Goal: Task Accomplishment & Management: Use online tool/utility

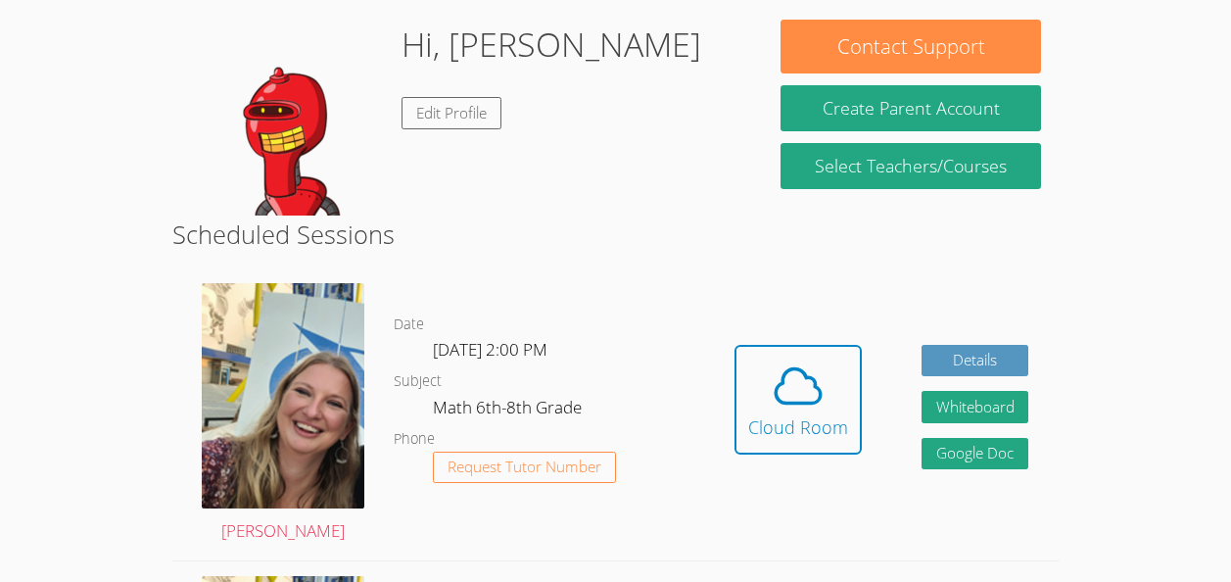
scroll to position [333, 0]
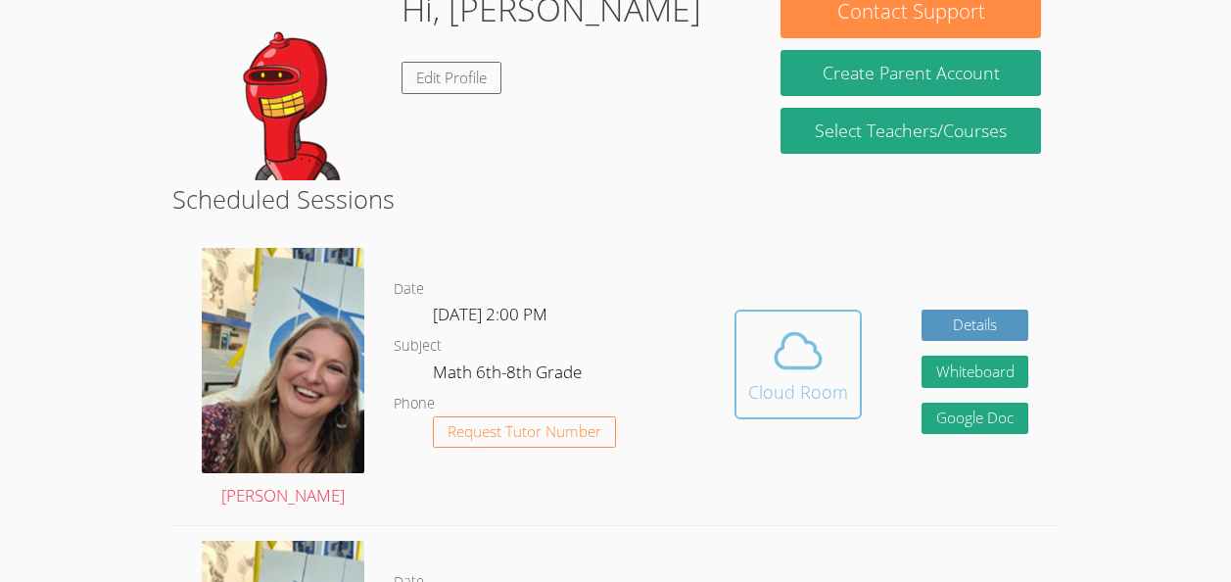
click at [775, 344] on icon at bounding box center [798, 350] width 55 height 55
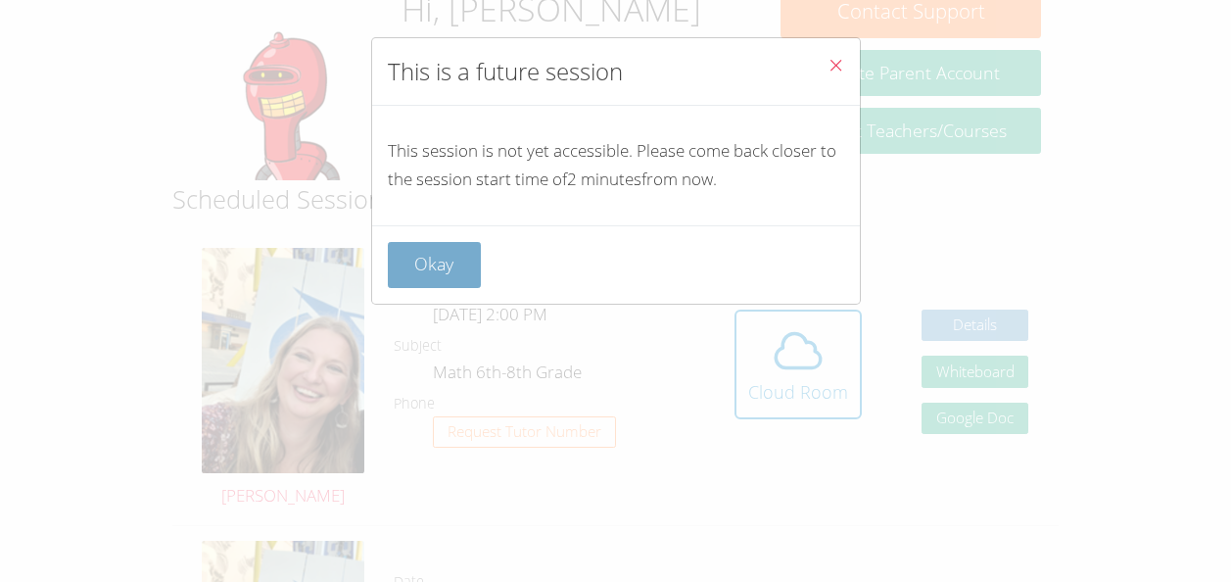
click at [441, 270] on button "Okay" at bounding box center [435, 265] width 94 height 46
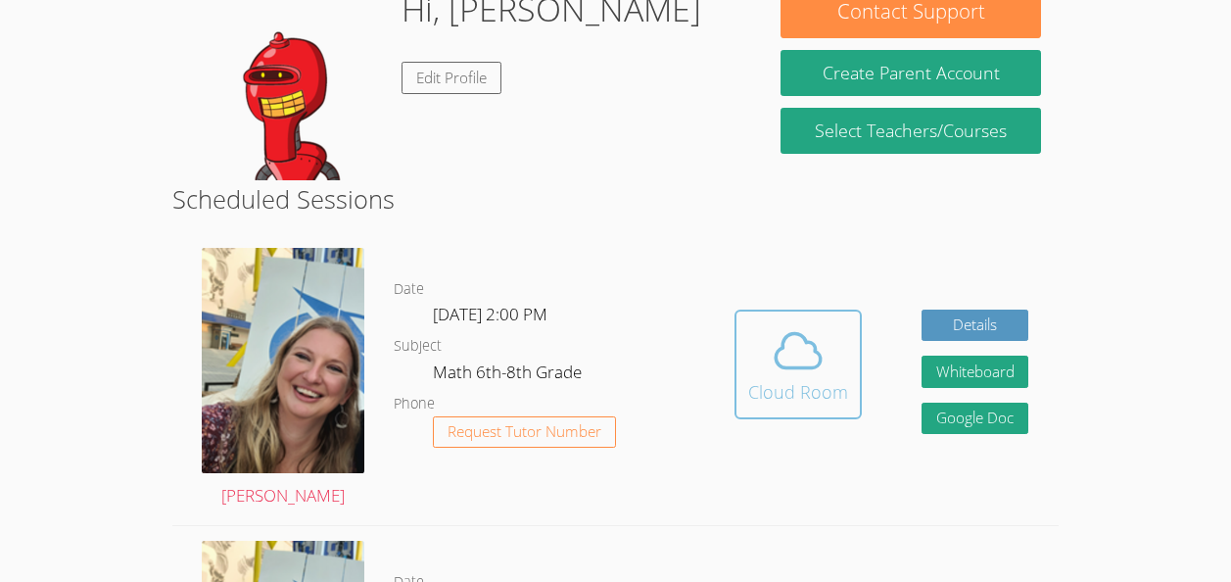
click at [795, 374] on icon at bounding box center [798, 350] width 55 height 55
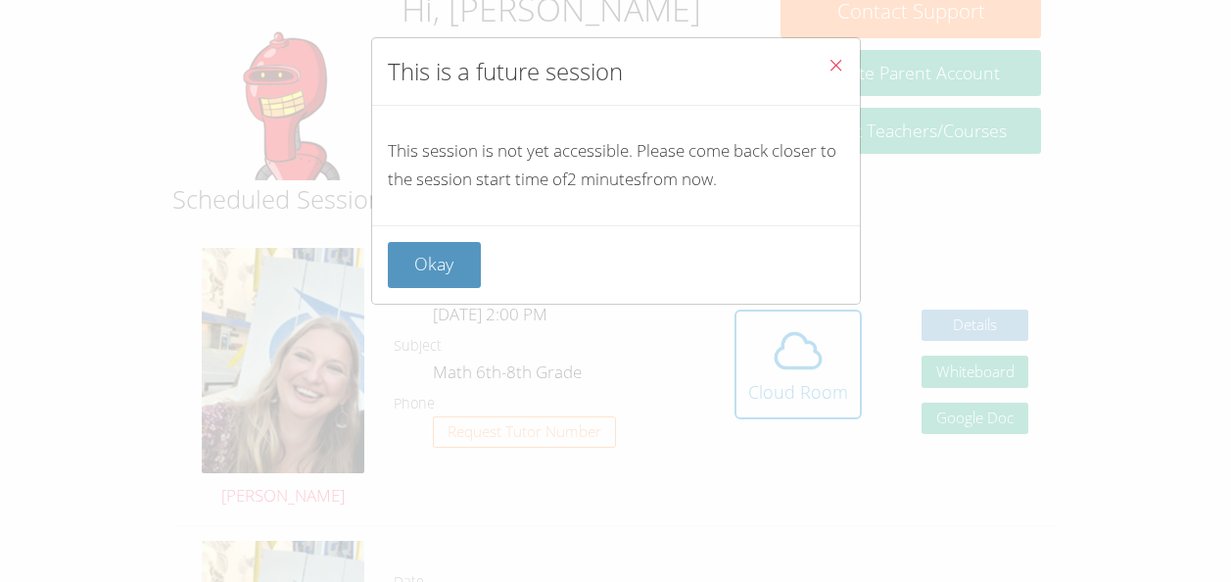
click at [813, 48] on button "Close" at bounding box center [836, 68] width 48 height 60
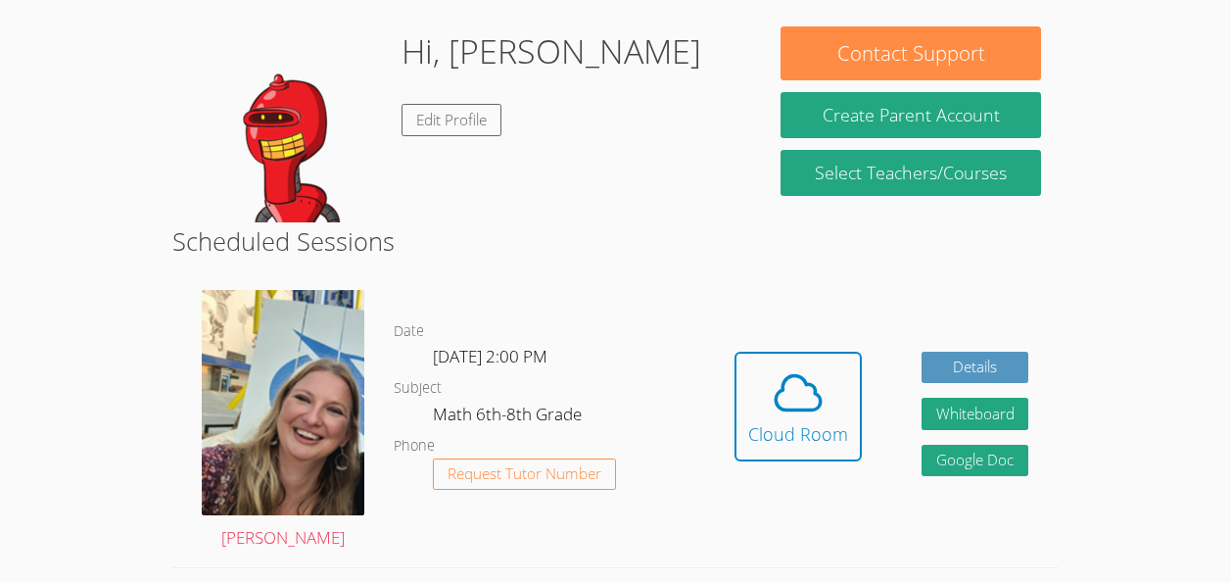
scroll to position [283, 0]
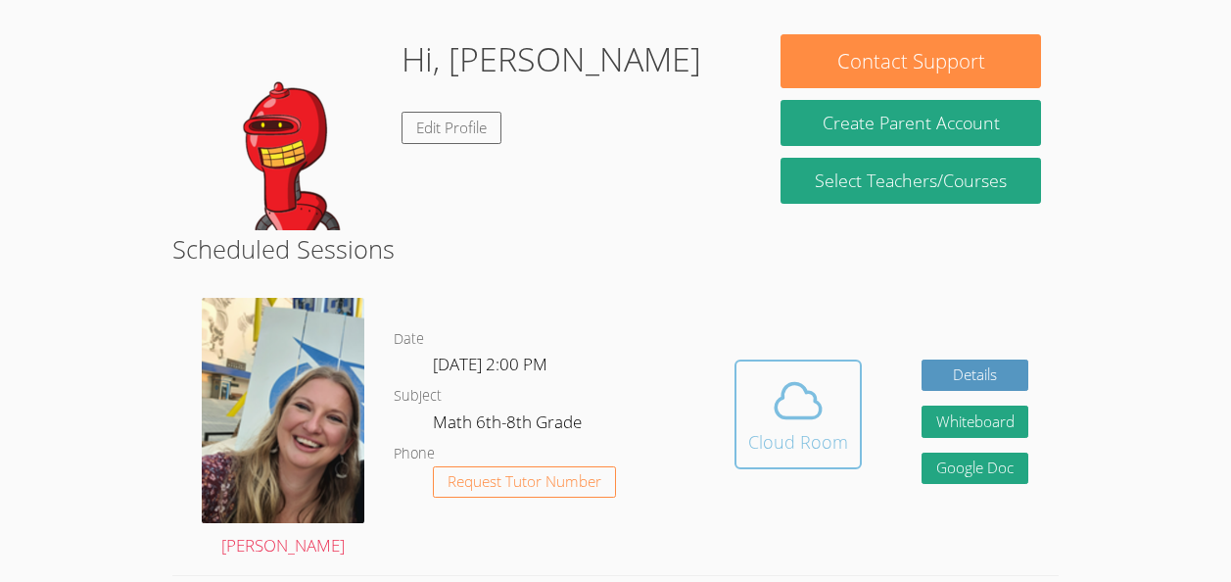
click at [827, 387] on span at bounding box center [798, 400] width 100 height 55
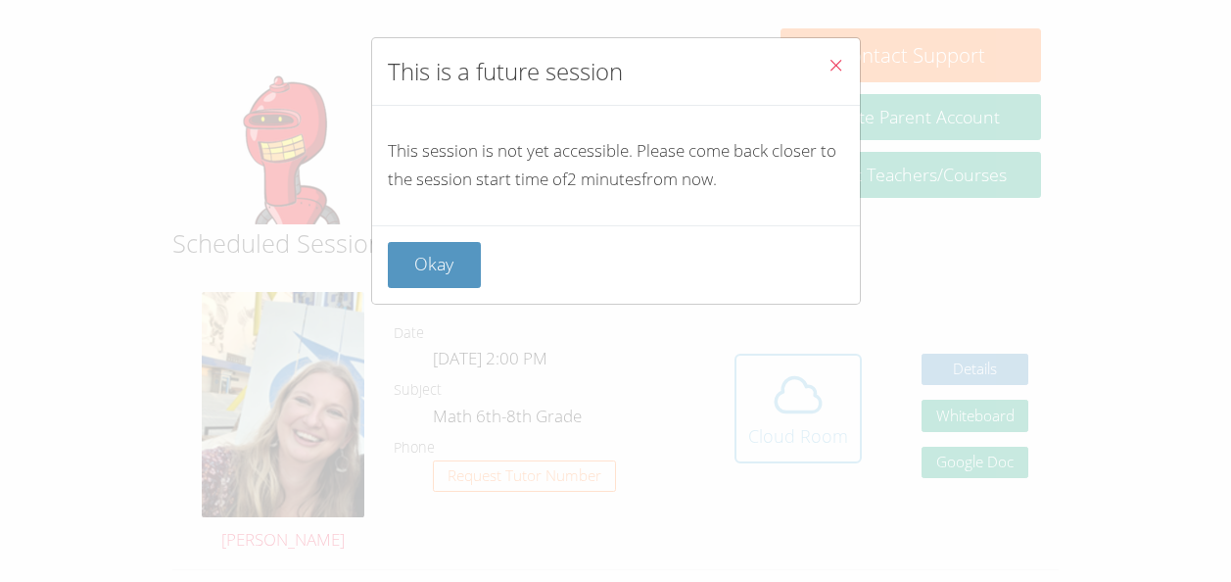
scroll to position [297, 0]
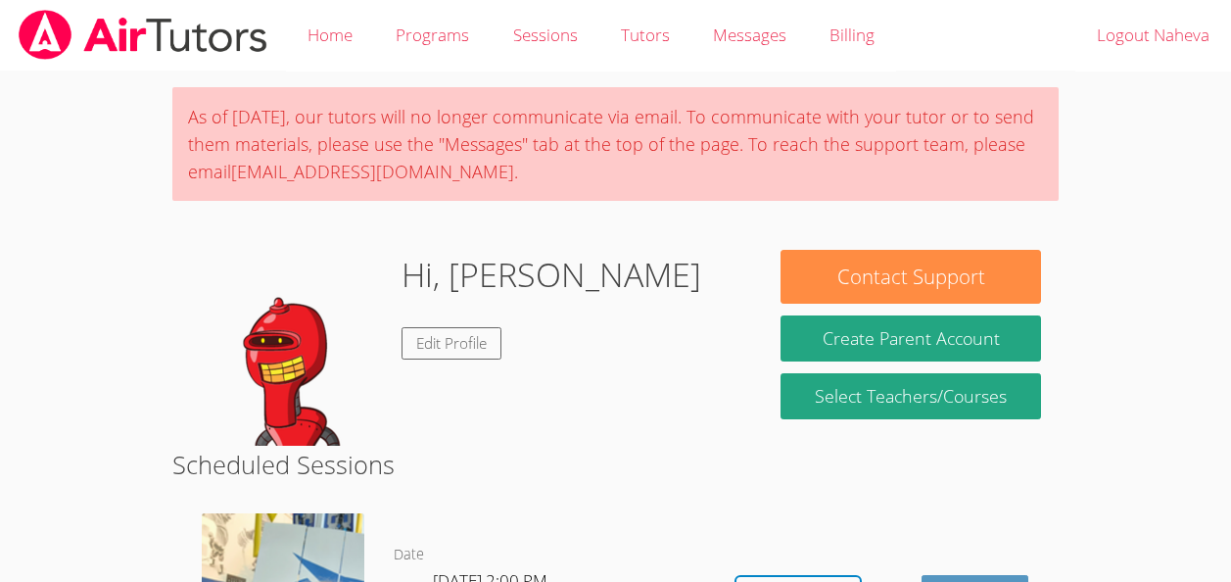
scroll to position [229, 0]
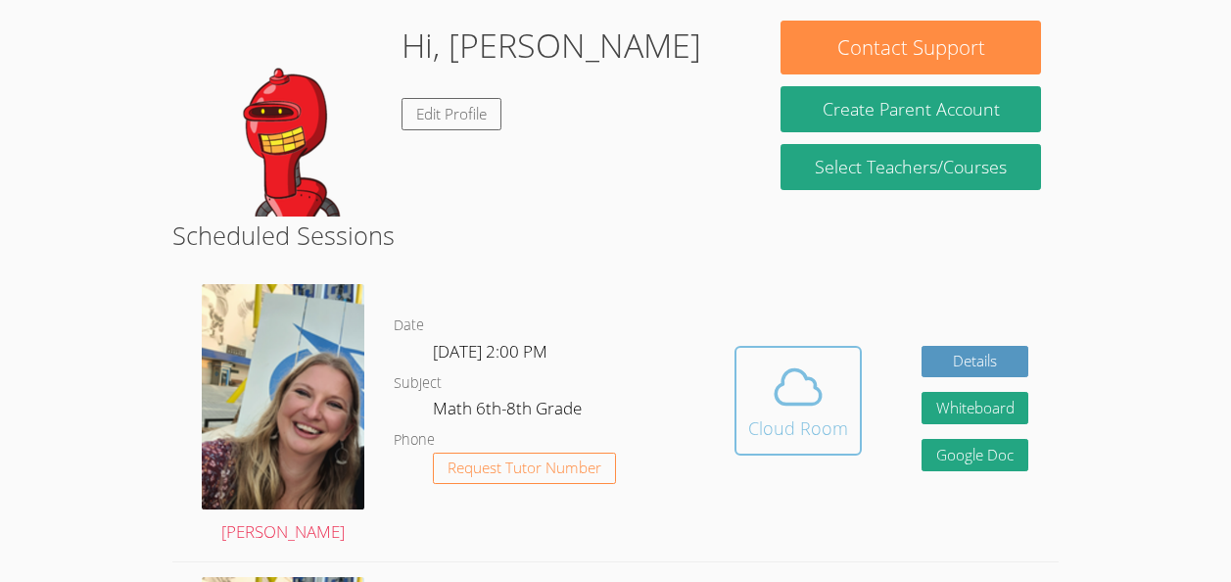
click at [779, 399] on icon at bounding box center [798, 387] width 55 height 55
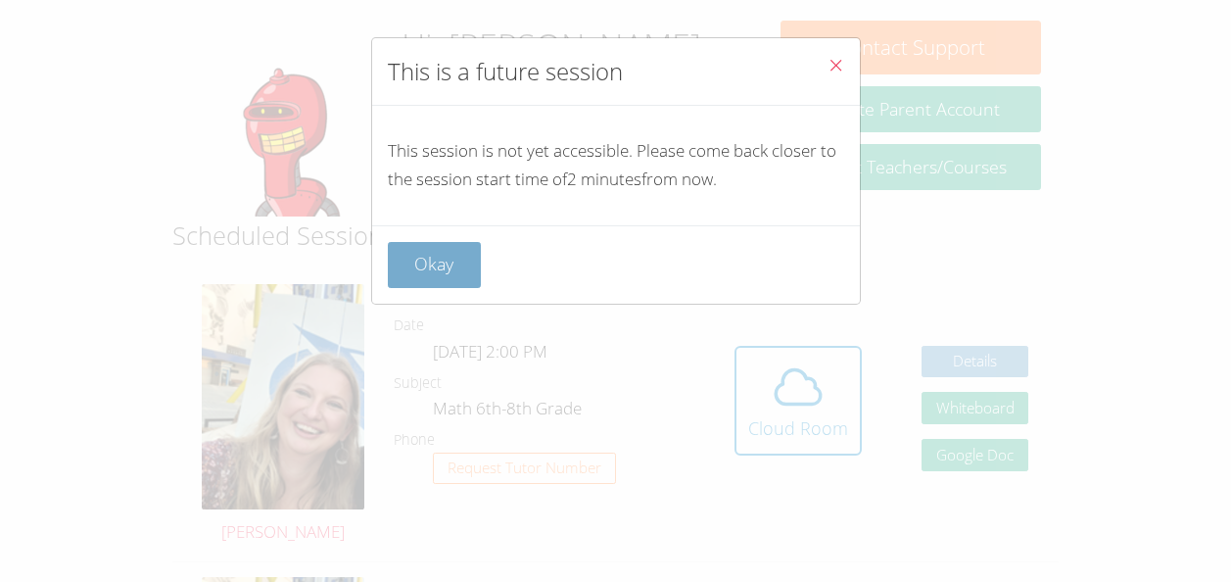
click at [438, 277] on button "Okay" at bounding box center [435, 265] width 94 height 46
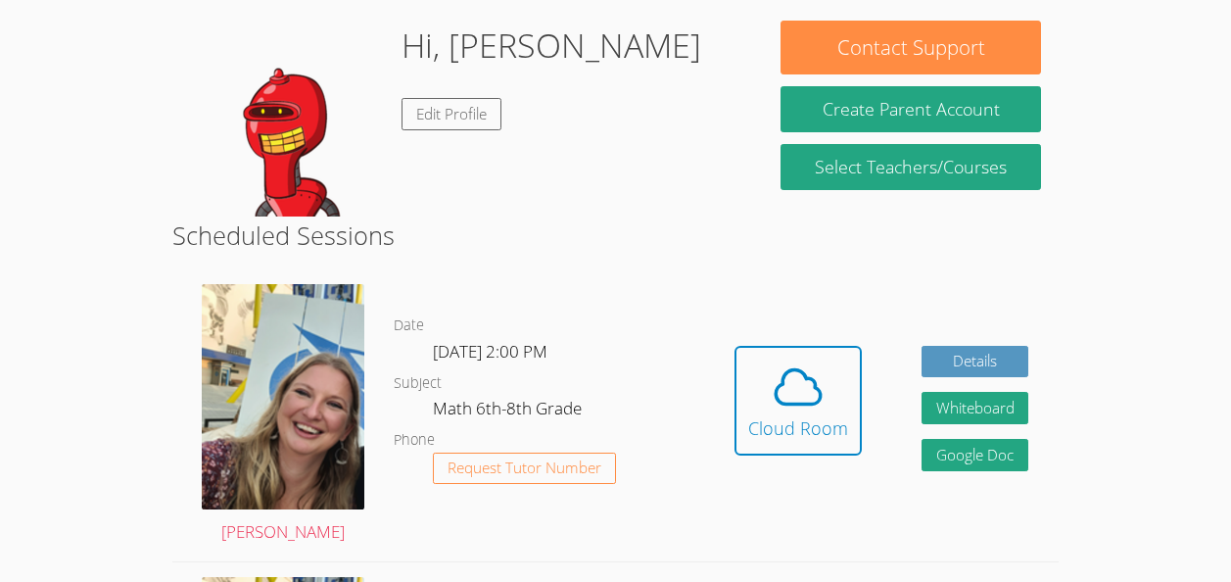
click at [870, 442] on div "Hidden Cloud Room Details Whiteboard Hidden Google Doc" at bounding box center [881, 415] width 355 height 292
click at [780, 392] on icon at bounding box center [798, 387] width 55 height 55
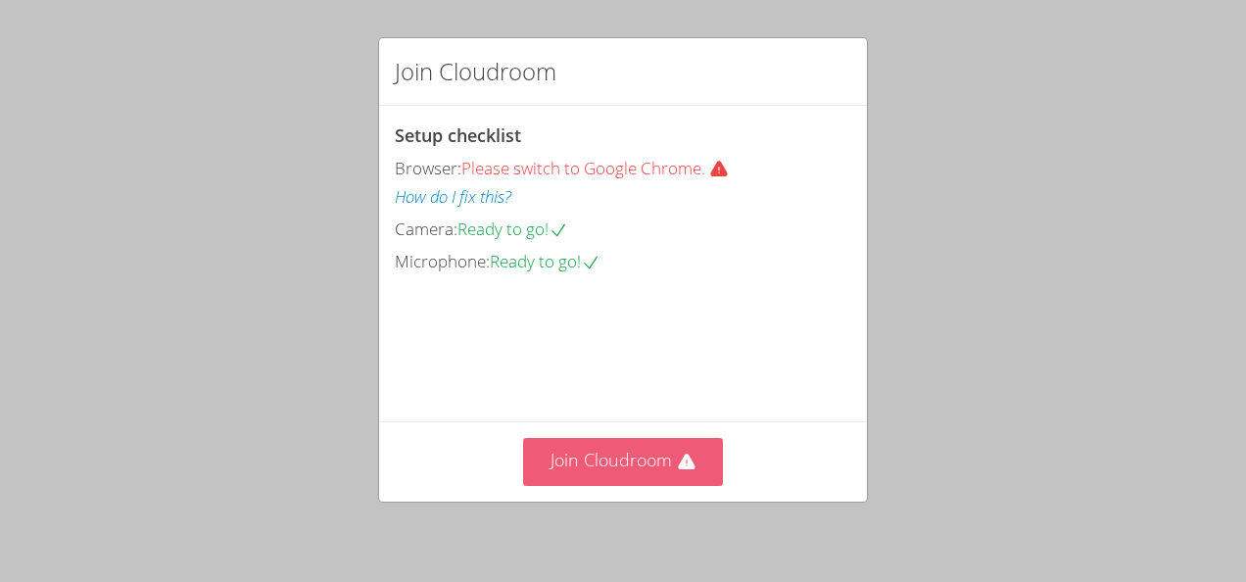
click at [608, 476] on button "Join Cloudroom" at bounding box center [623, 462] width 201 height 48
click at [573, 447] on button "Join Cloudroom" at bounding box center [623, 462] width 201 height 48
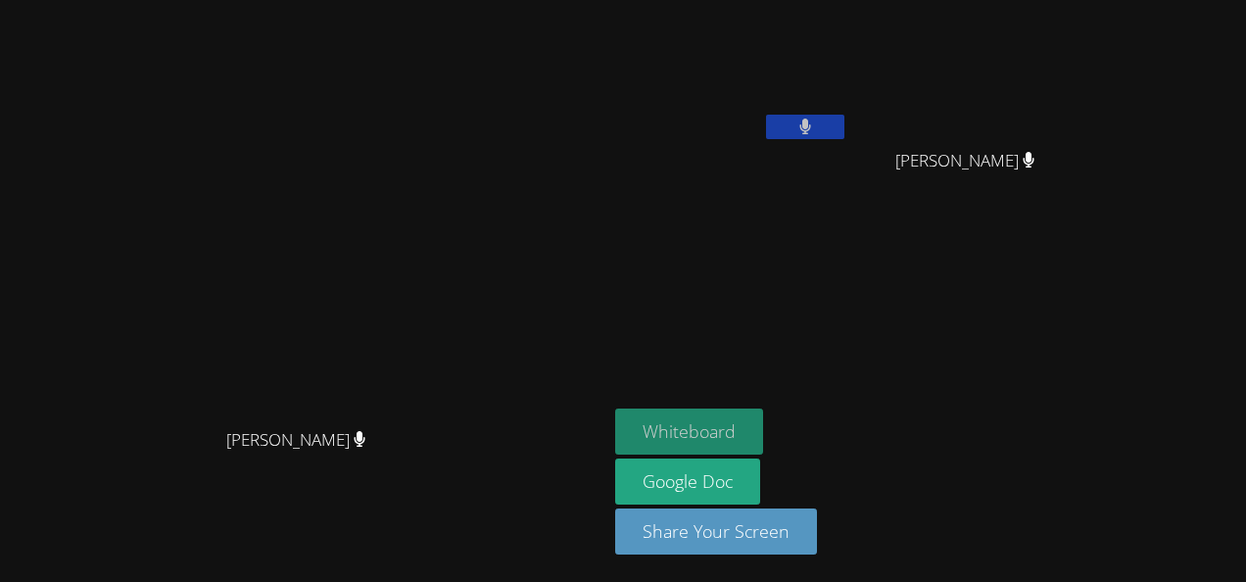
click at [663, 427] on button "Whiteboard" at bounding box center [689, 432] width 148 height 46
